Goal: Find specific page/section: Find specific page/section

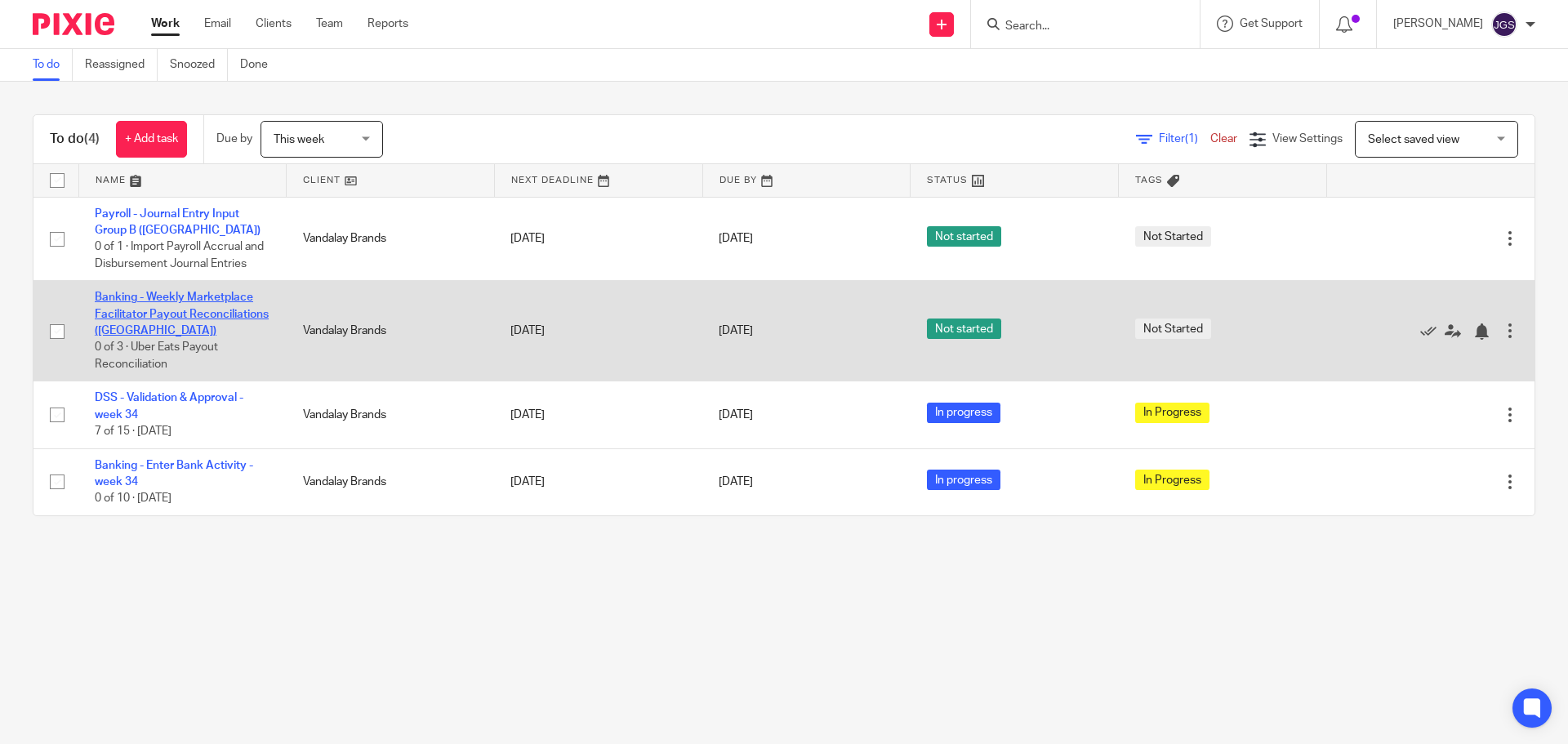
click at [138, 299] on link "Banking - Weekly Marketplace Facilitator Payout Reconciliations ([GEOGRAPHIC_DA…" at bounding box center [182, 313] width 174 height 44
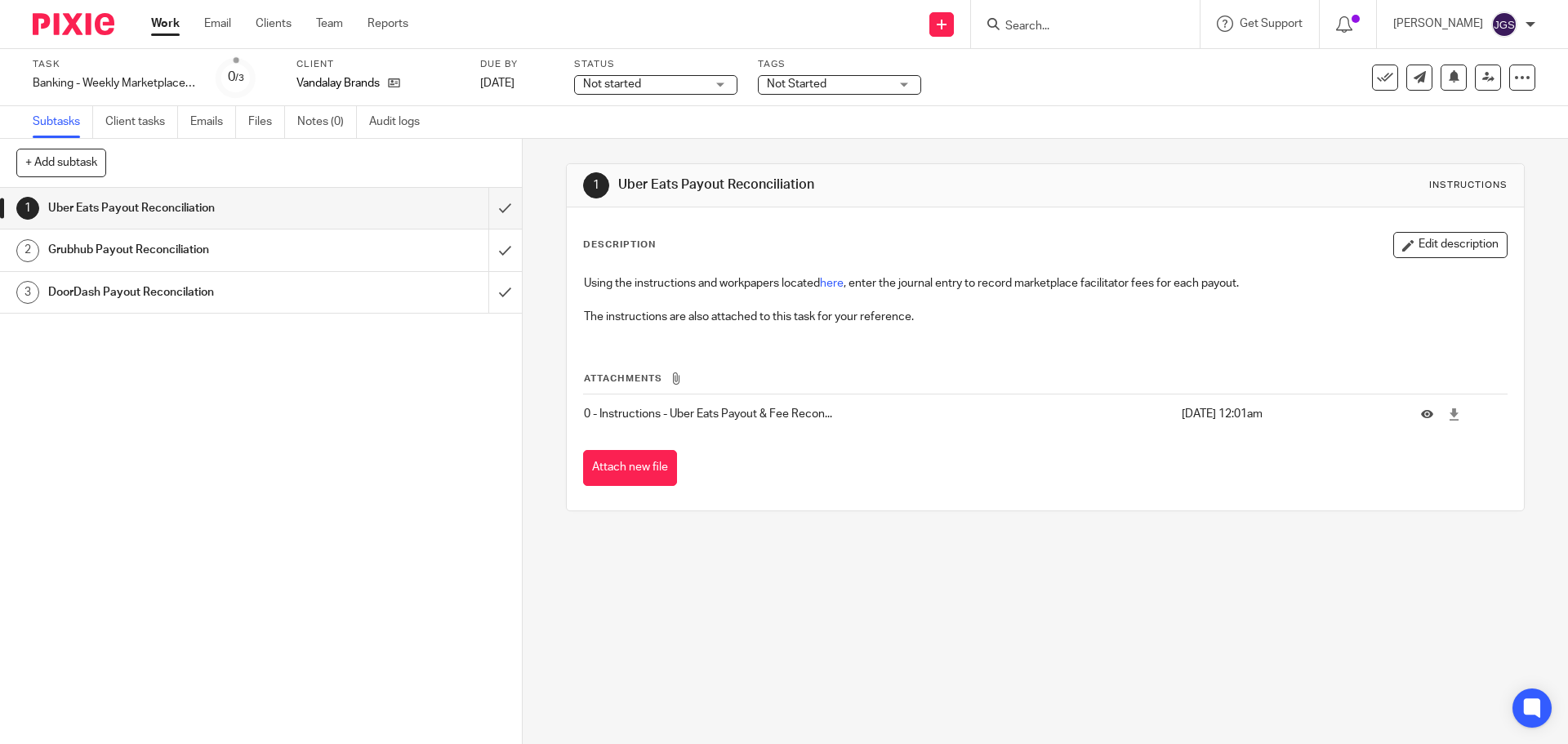
click at [168, 22] on link "Work" at bounding box center [166, 23] width 28 height 16
